Goal: Task Accomplishment & Management: Manage account settings

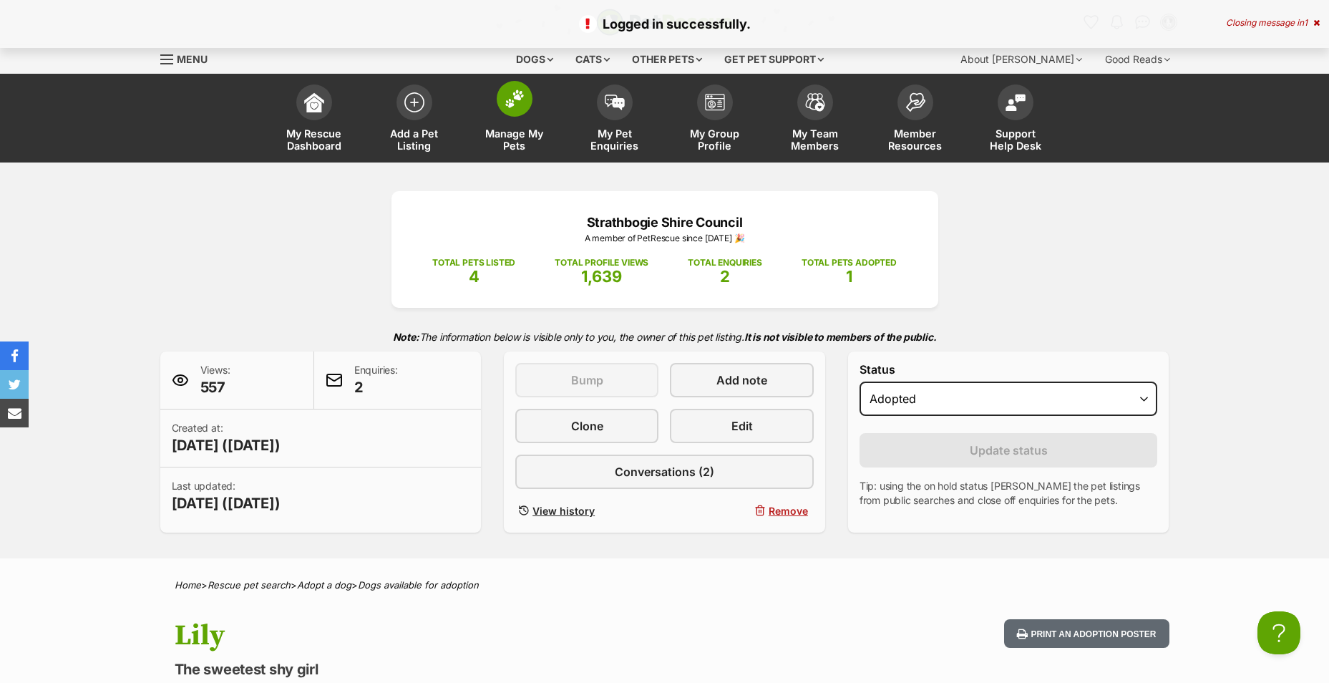
click at [547, 106] on link "Manage My Pets" at bounding box center [515, 119] width 100 height 85
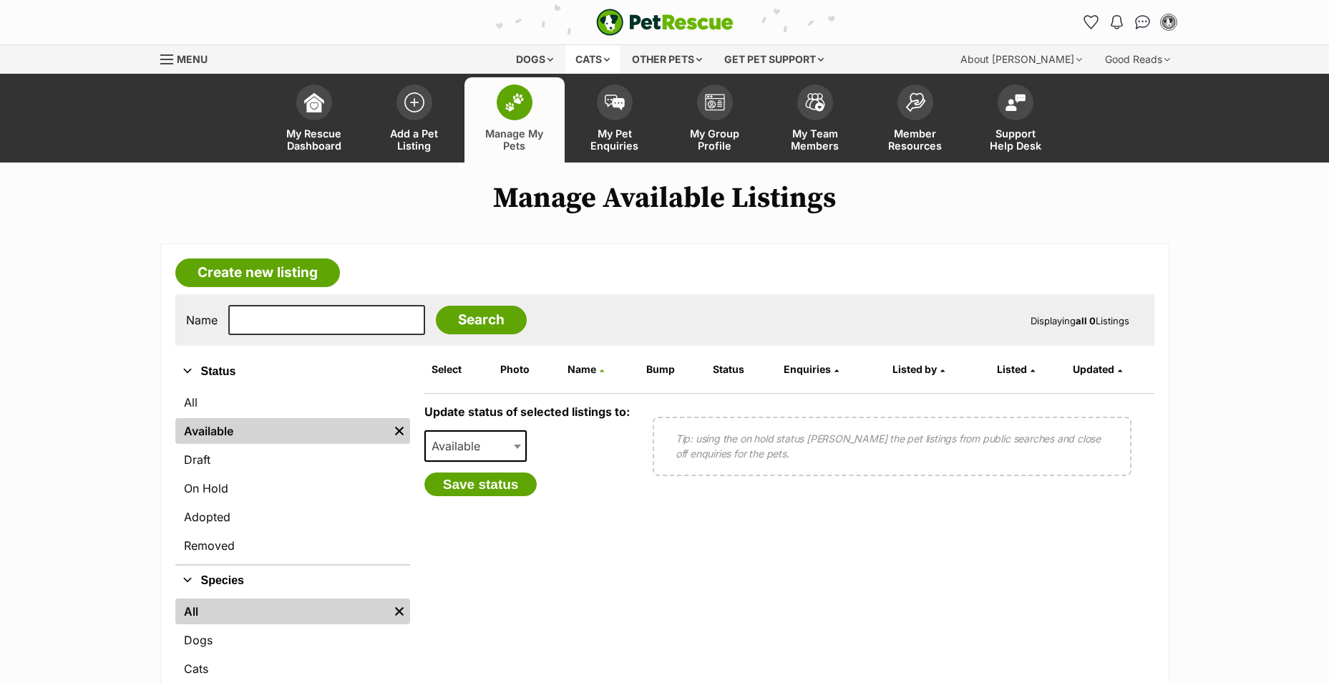
click at [585, 56] on div "Cats" at bounding box center [593, 59] width 54 height 29
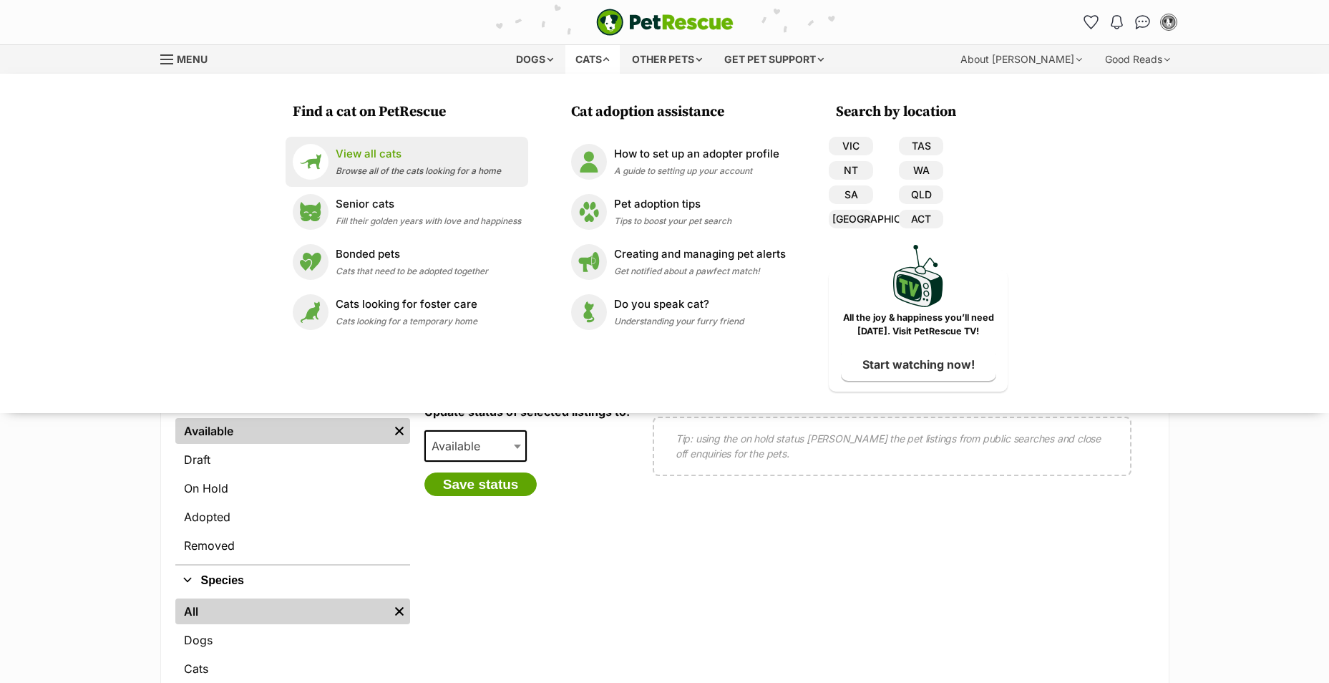
click at [419, 159] on p "View all cats" at bounding box center [418, 154] width 165 height 16
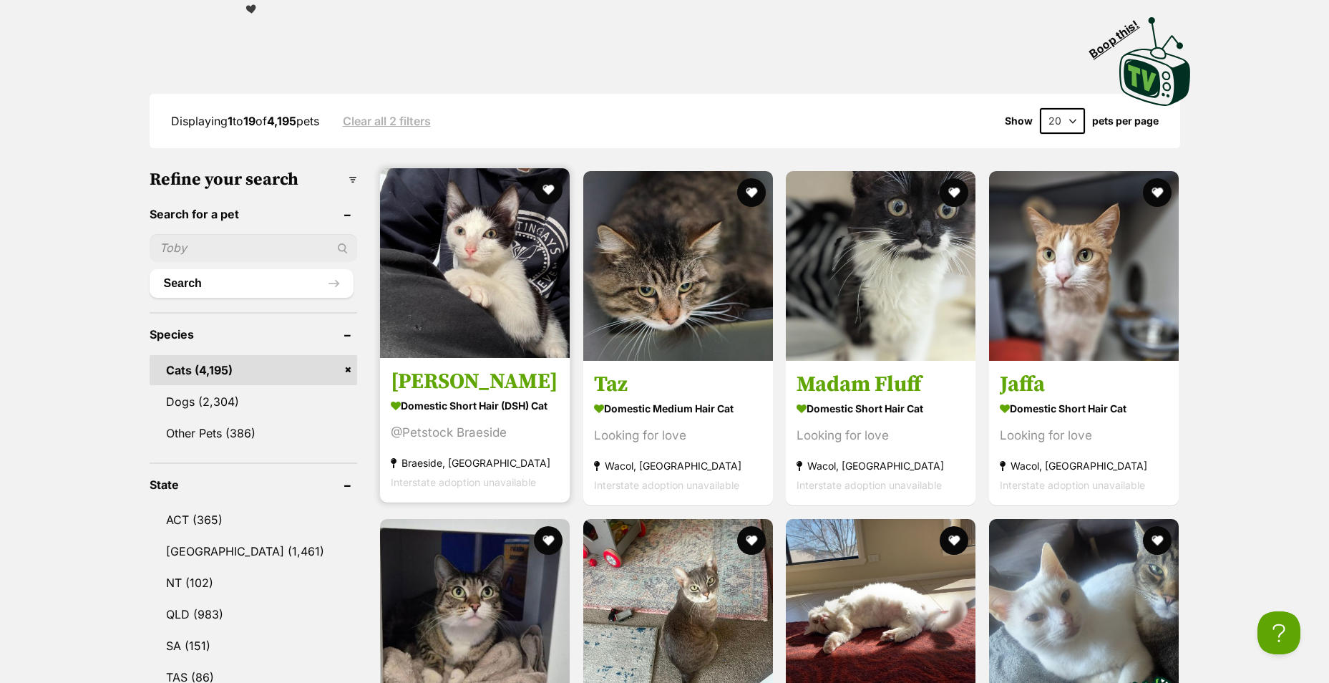
click at [478, 395] on strong "Domestic Short Hair (DSH) Cat" at bounding box center [475, 405] width 168 height 21
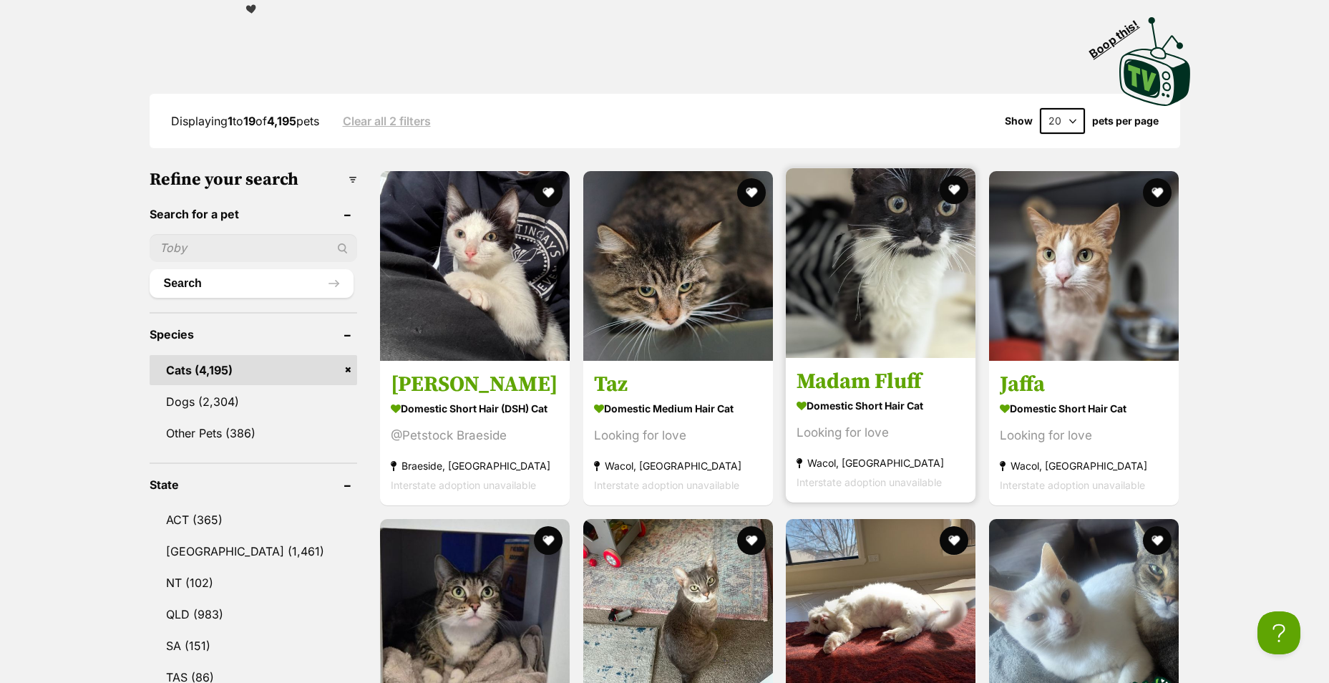
click at [899, 387] on h3 "Madam Fluff" at bounding box center [881, 381] width 168 height 27
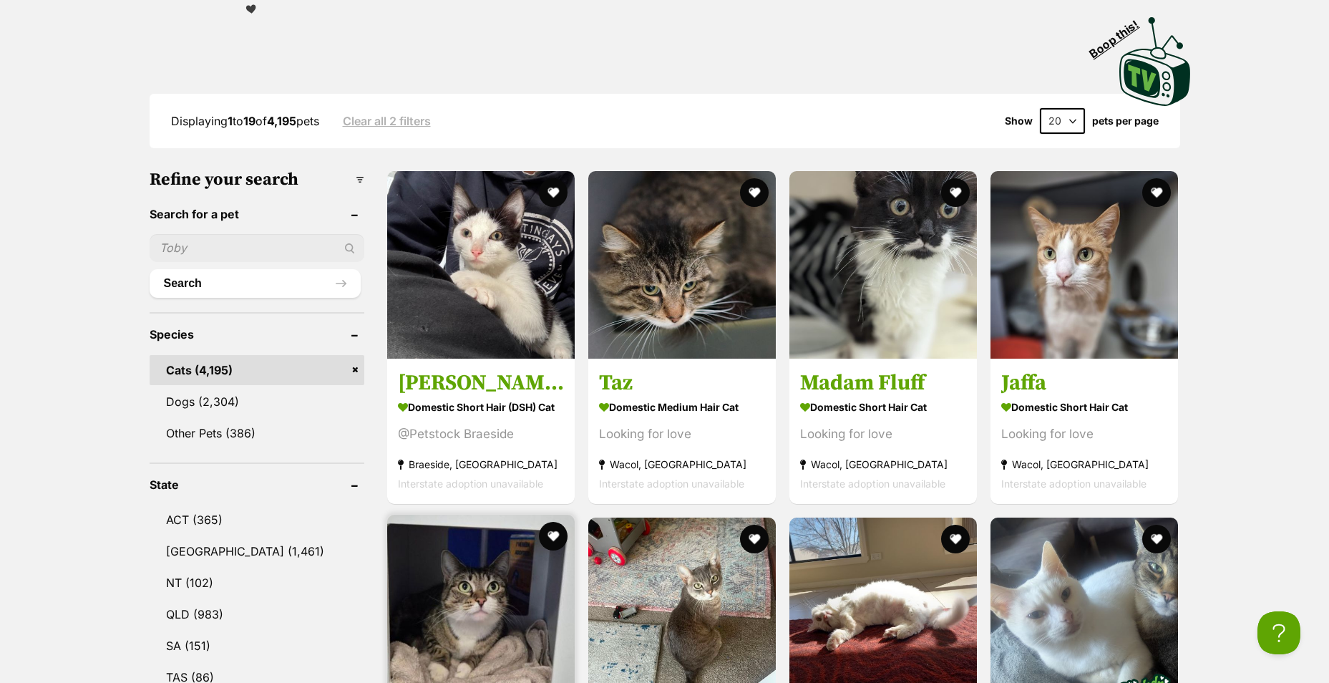
scroll to position [501, 0]
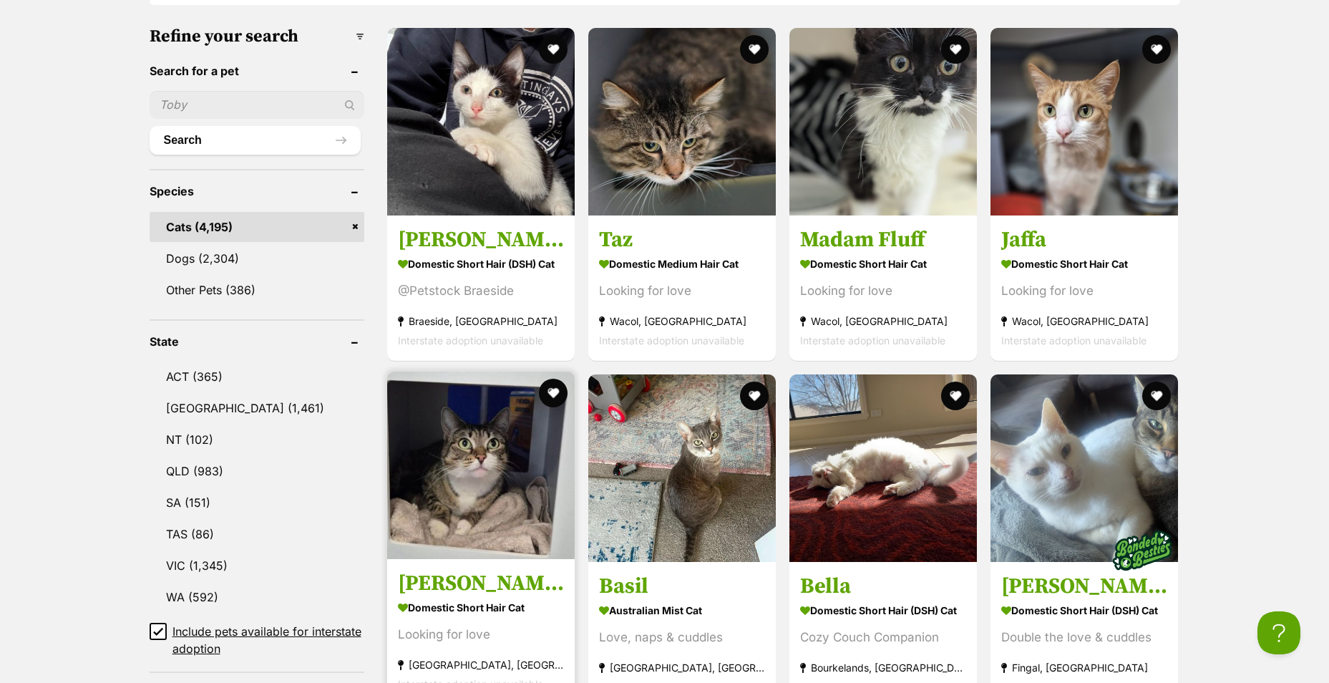
click at [487, 523] on img at bounding box center [481, 466] width 188 height 188
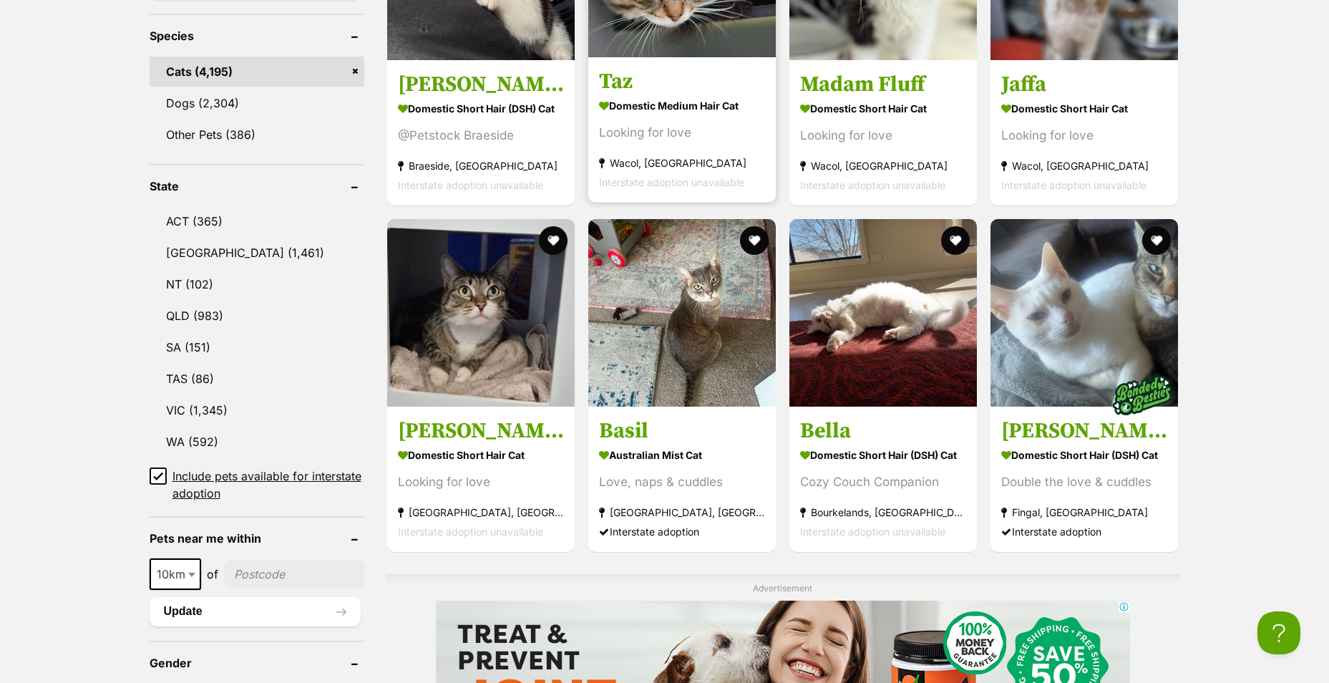
scroll to position [657, 0]
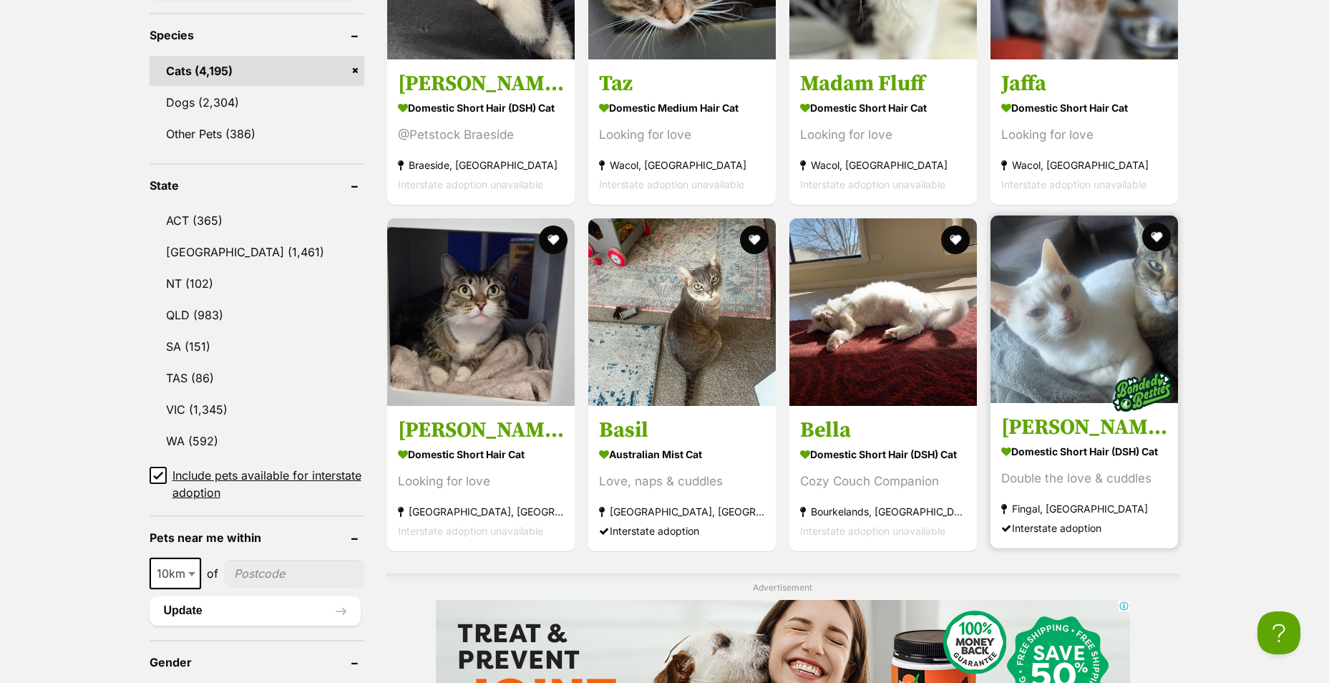
click at [1097, 359] on img at bounding box center [1085, 309] width 188 height 188
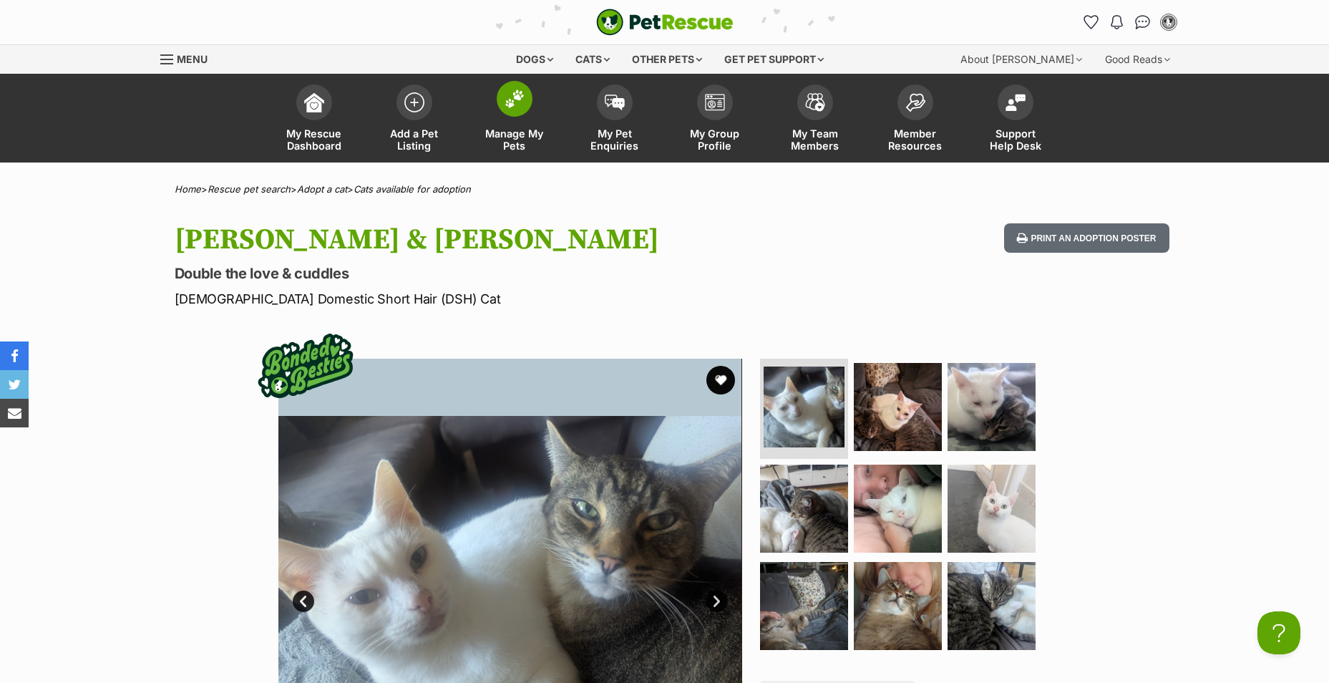
click at [525, 121] on link "Manage My Pets" at bounding box center [515, 119] width 100 height 85
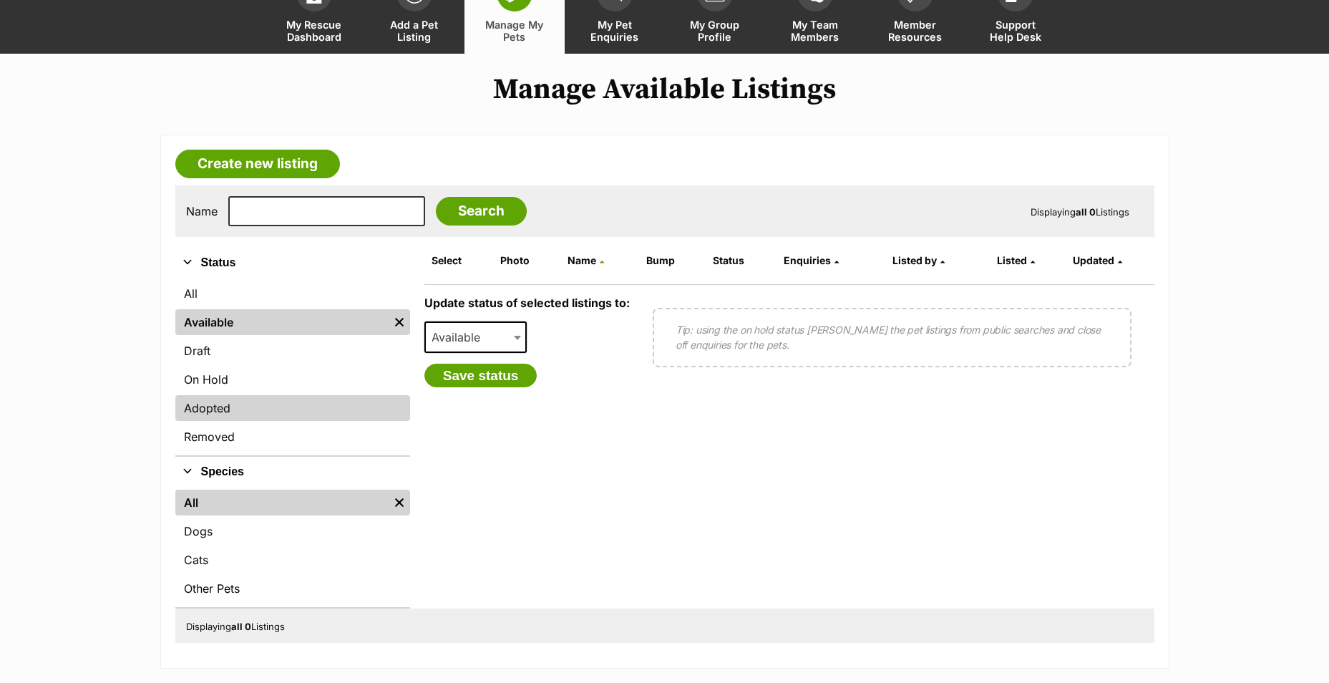
scroll to position [143, 0]
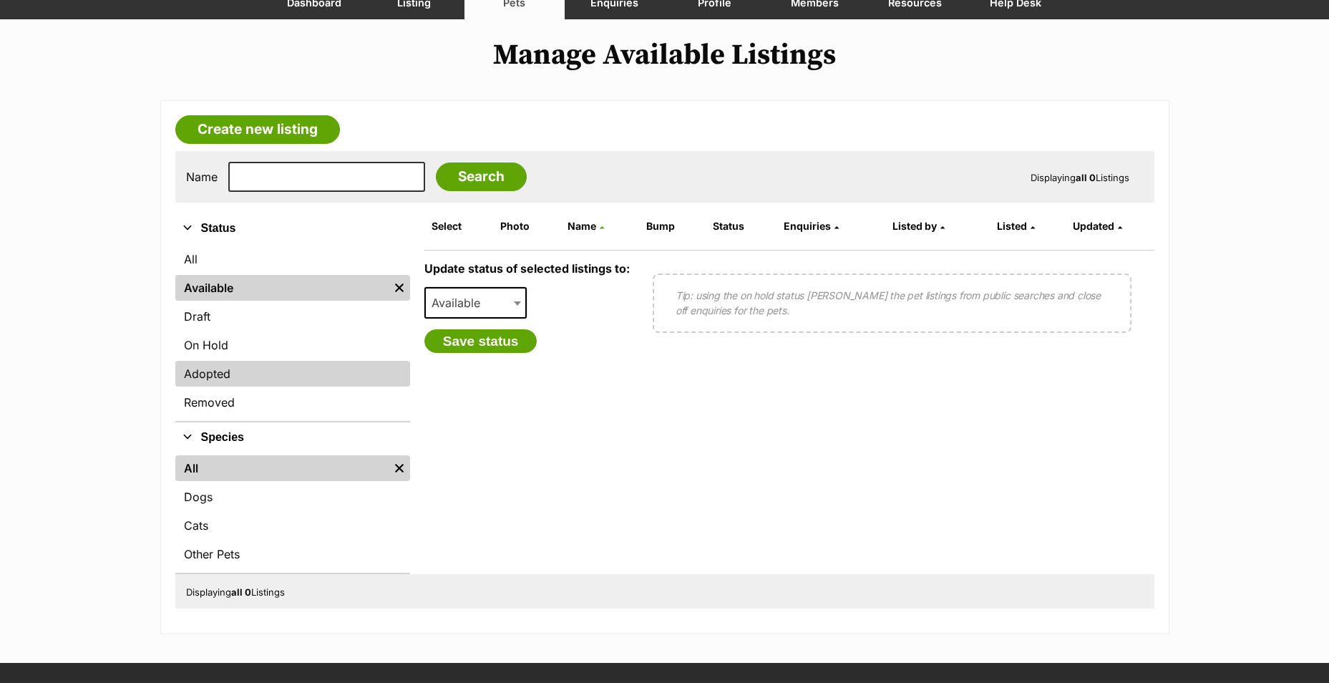
click at [238, 367] on link "Adopted" at bounding box center [292, 374] width 235 height 26
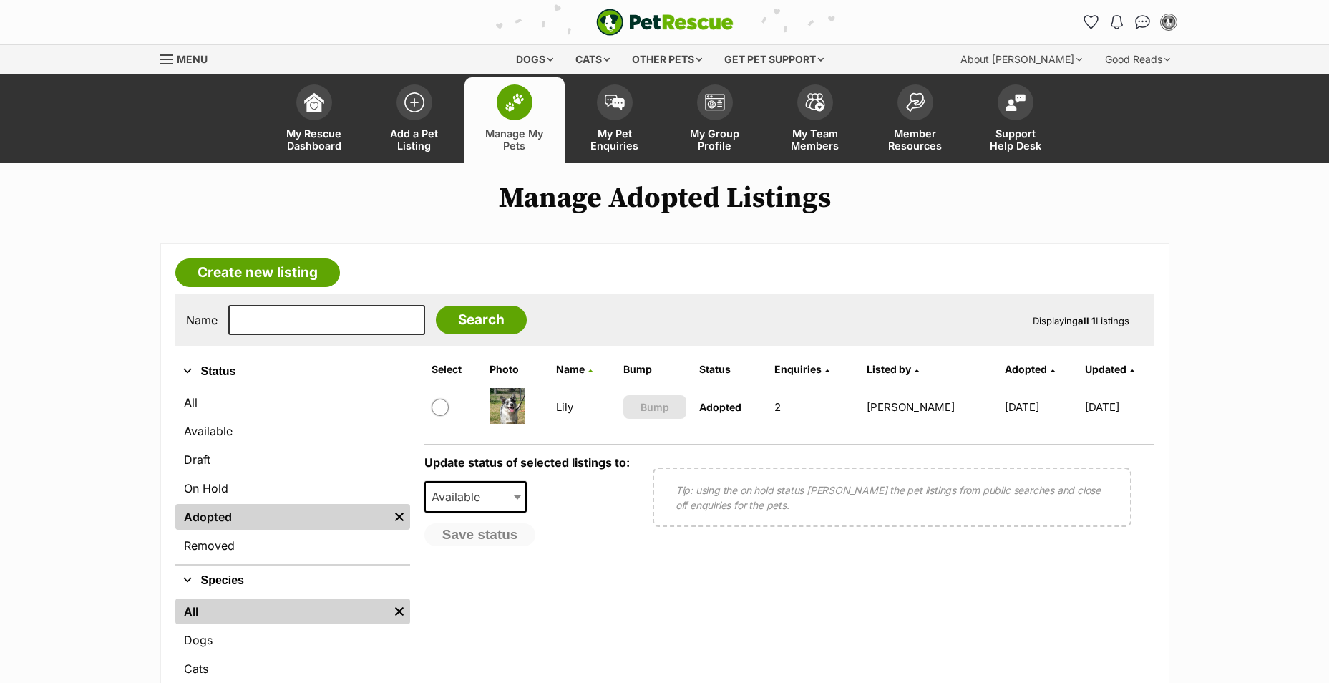
click at [567, 405] on link "Lily" at bounding box center [564, 407] width 17 height 14
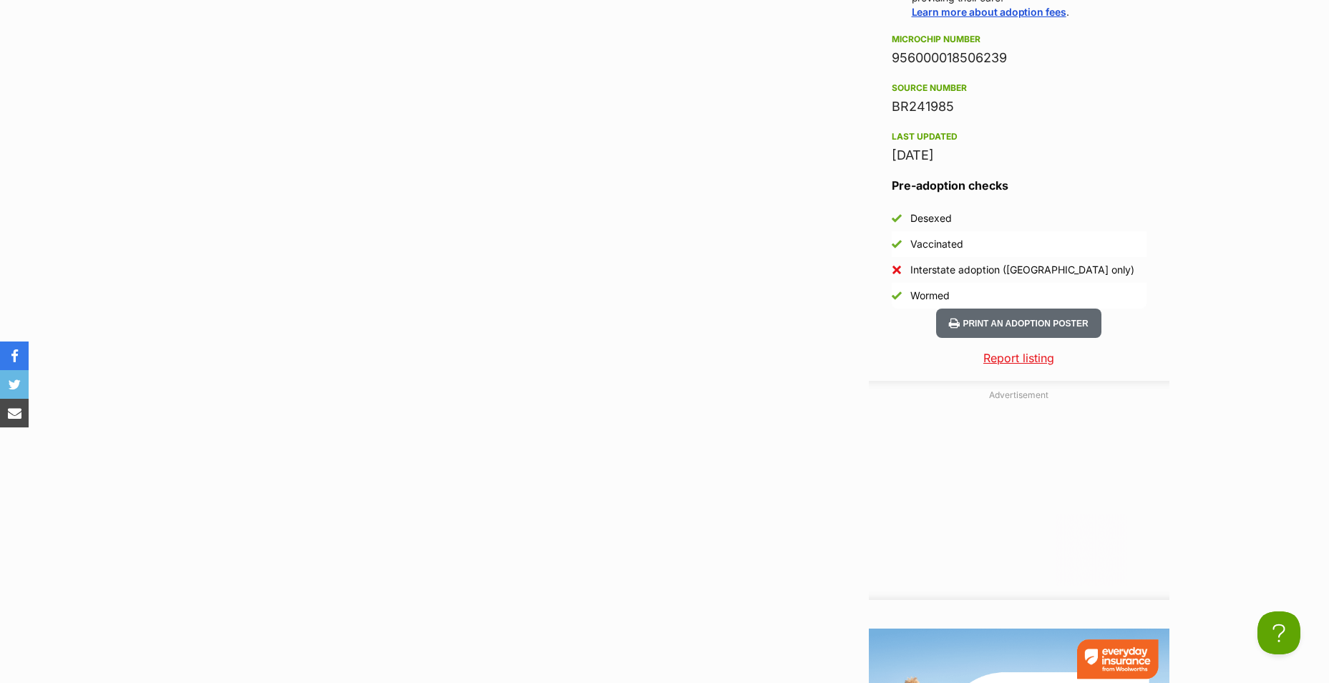
scroll to position [1646, 0]
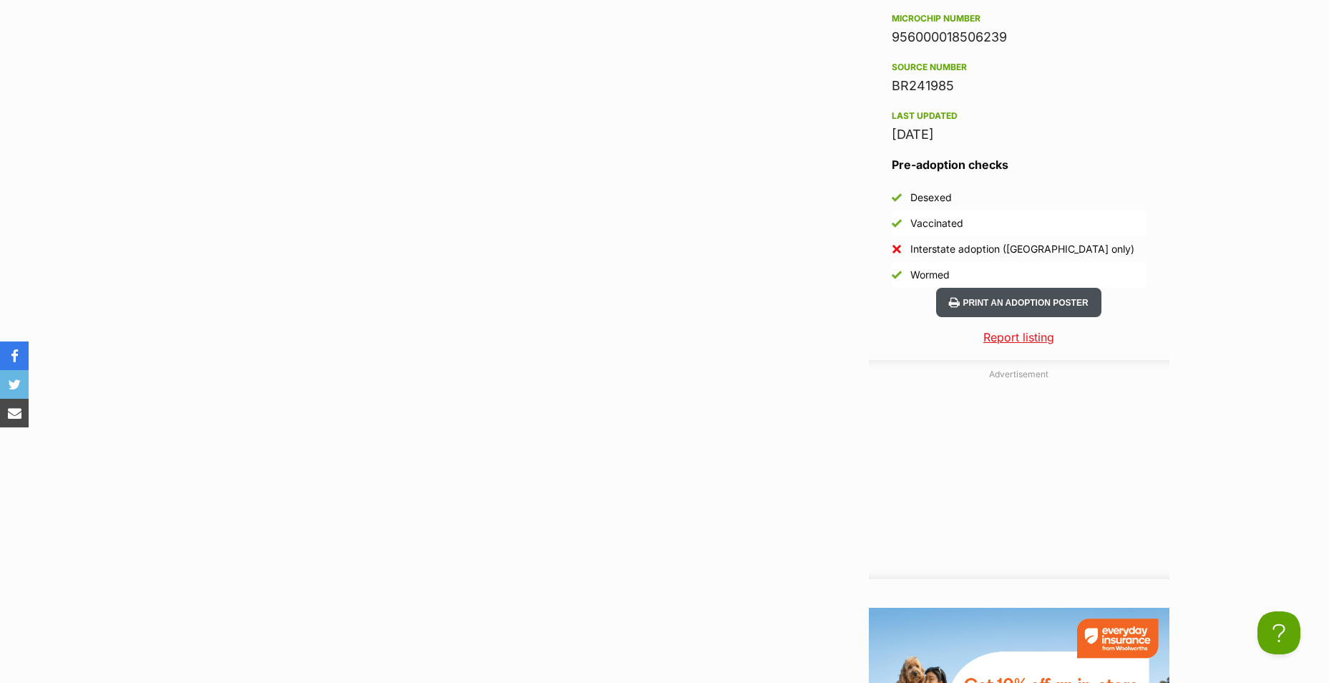
click at [1081, 304] on button "Print an adoption poster" at bounding box center [1018, 302] width 165 height 29
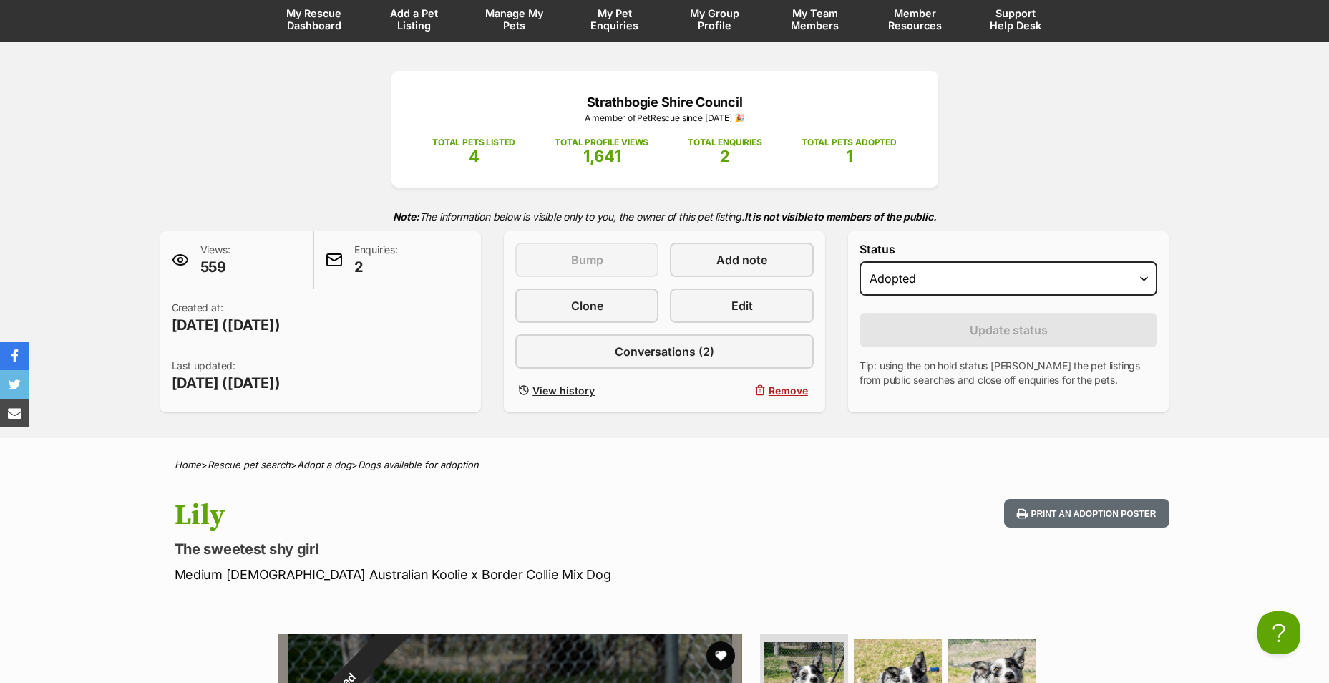
scroll to position [0, 0]
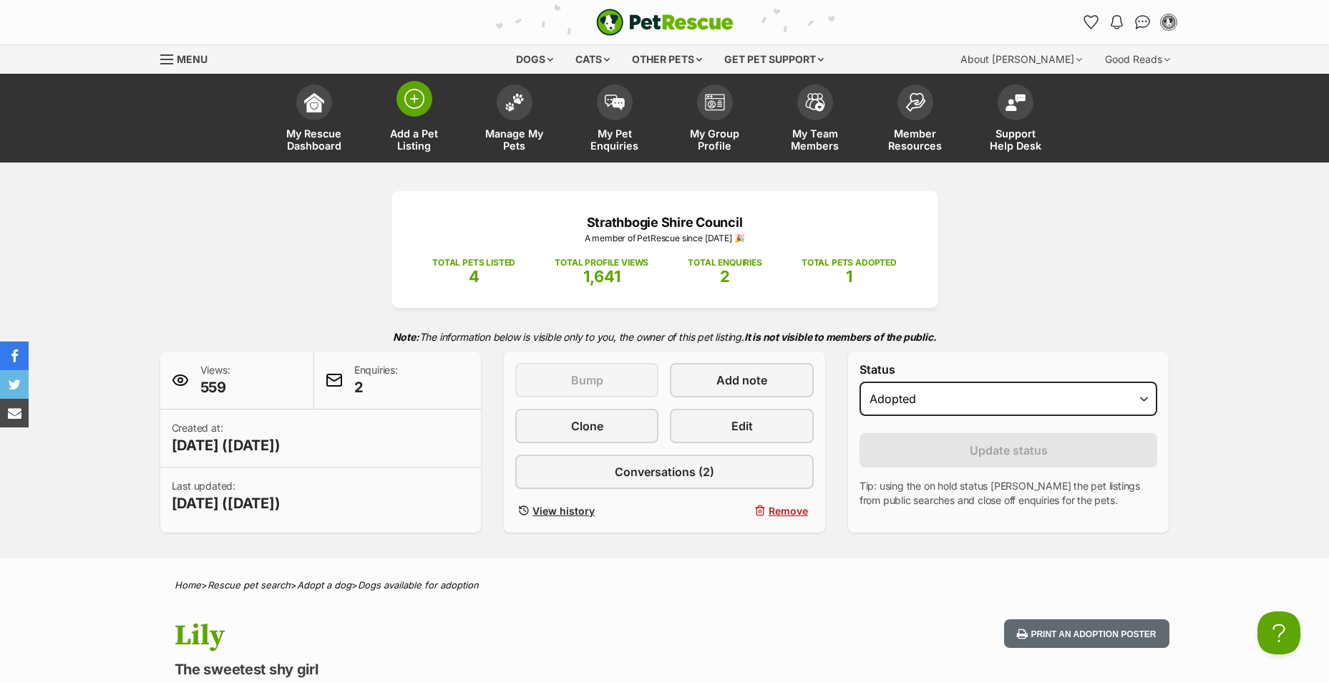
click at [416, 143] on span "Add a Pet Listing" at bounding box center [414, 139] width 64 height 24
